Goal: Navigation & Orientation: Find specific page/section

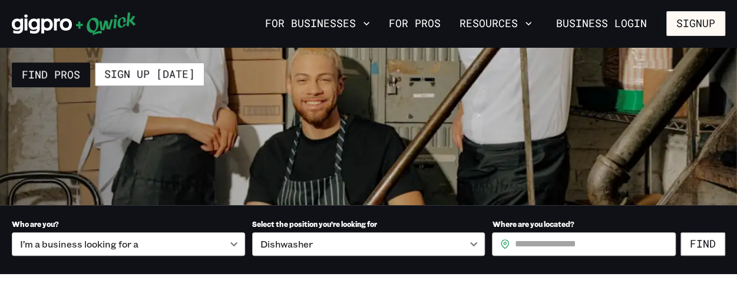
scroll to position [212, 0]
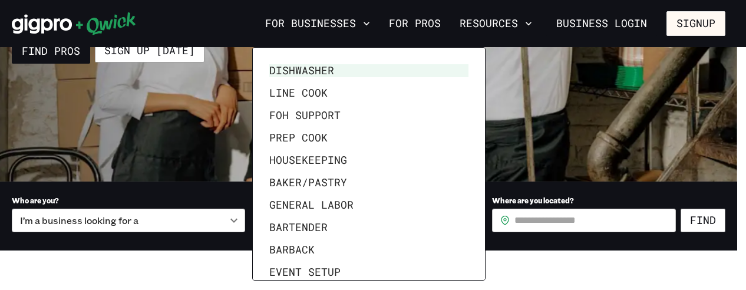
click at [163, 138] on div at bounding box center [373, 145] width 746 height 290
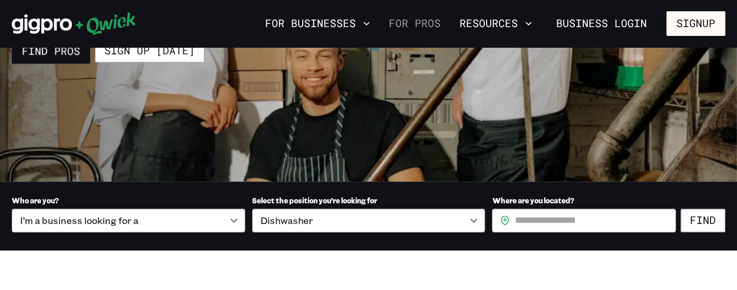
click at [408, 25] on link "For Pros" at bounding box center [414, 24] width 61 height 20
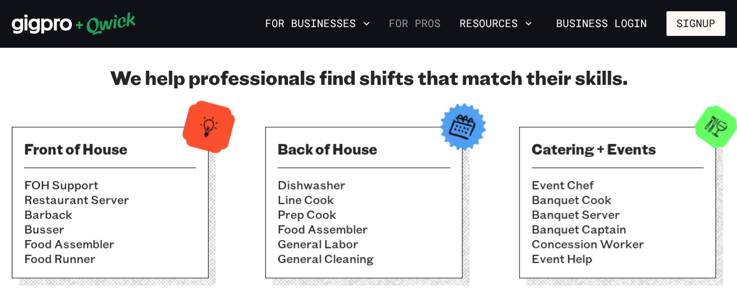
scroll to position [424, 0]
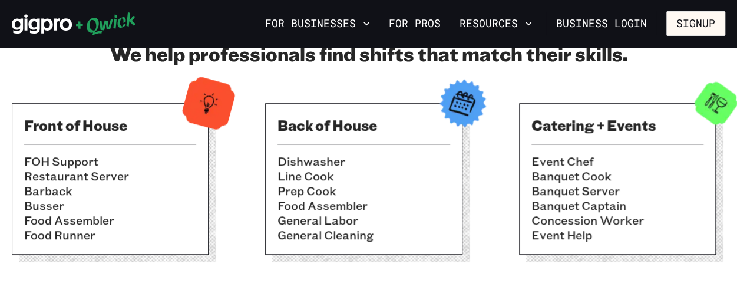
click at [456, 106] on img at bounding box center [462, 103] width 58 height 58
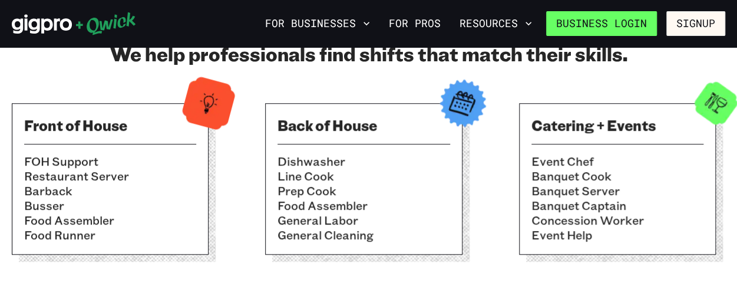
click at [633, 27] on link "Business Login" at bounding box center [601, 23] width 111 height 25
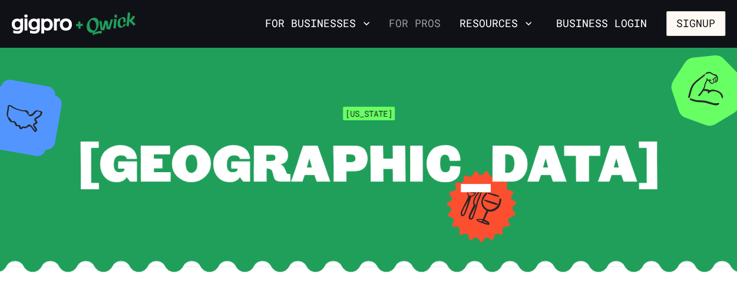
click at [418, 22] on link "For Pros" at bounding box center [414, 24] width 61 height 20
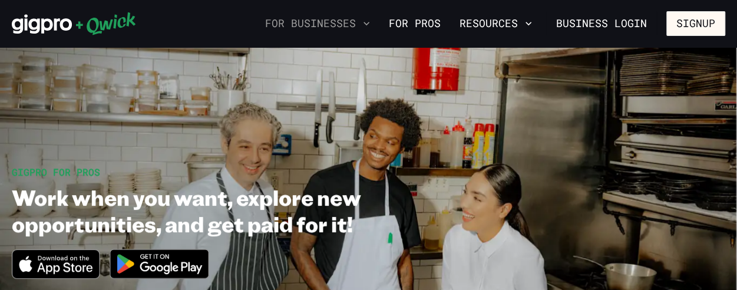
click at [343, 21] on button "For Businesses" at bounding box center [317, 24] width 114 height 20
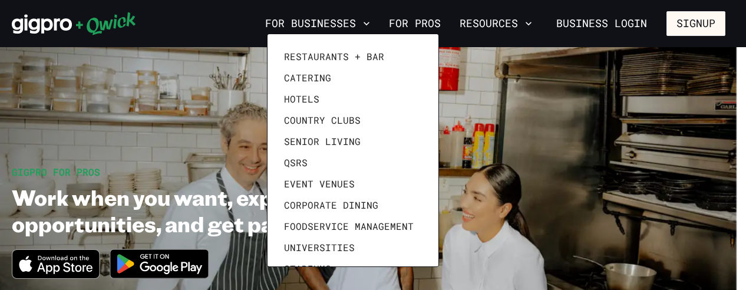
click at [431, 23] on div at bounding box center [373, 145] width 746 height 290
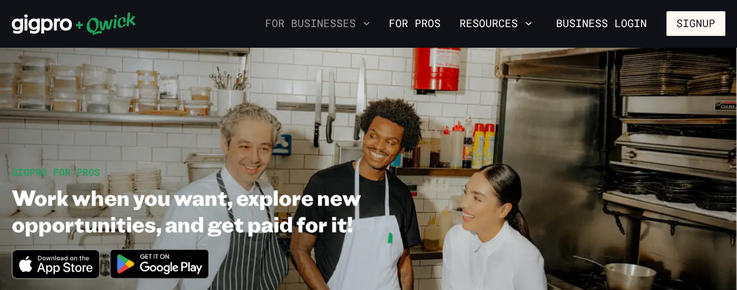
click at [312, 25] on button "For Businesses" at bounding box center [317, 24] width 114 height 20
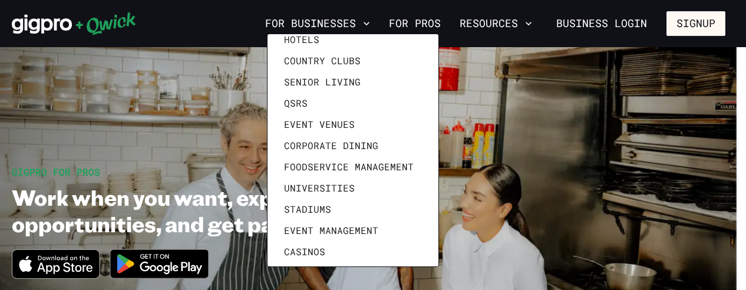
scroll to position [67, 0]
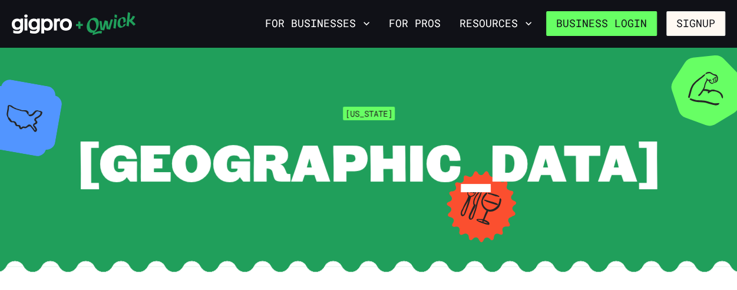
click at [574, 24] on link "Business Login" at bounding box center [601, 23] width 111 height 25
